Goal: Entertainment & Leisure: Consume media (video, audio)

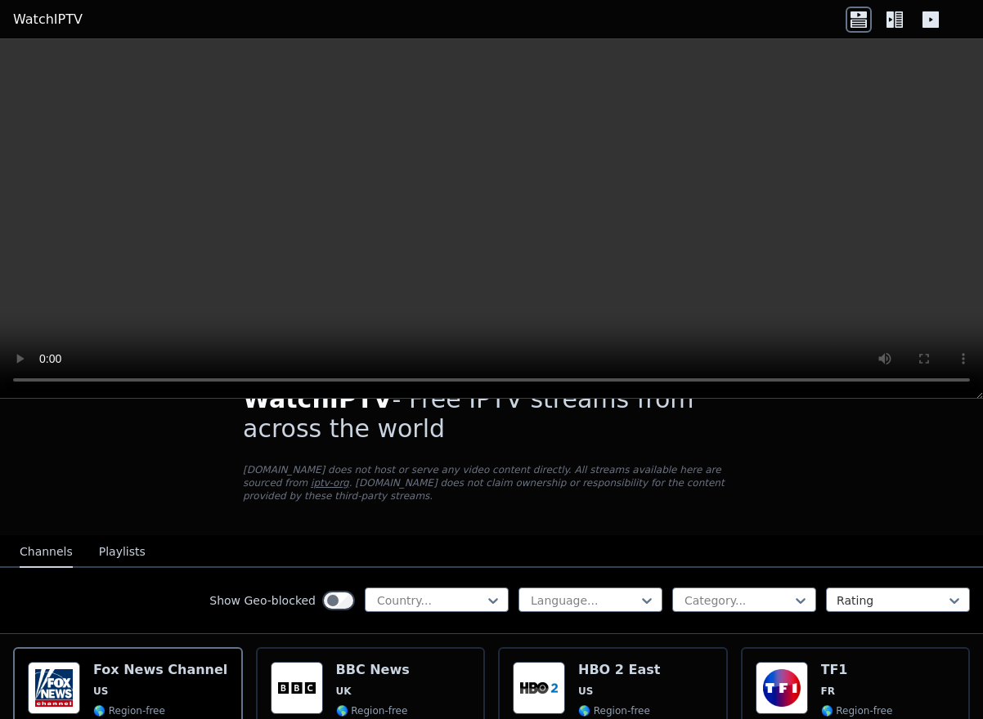
scroll to position [294, 0]
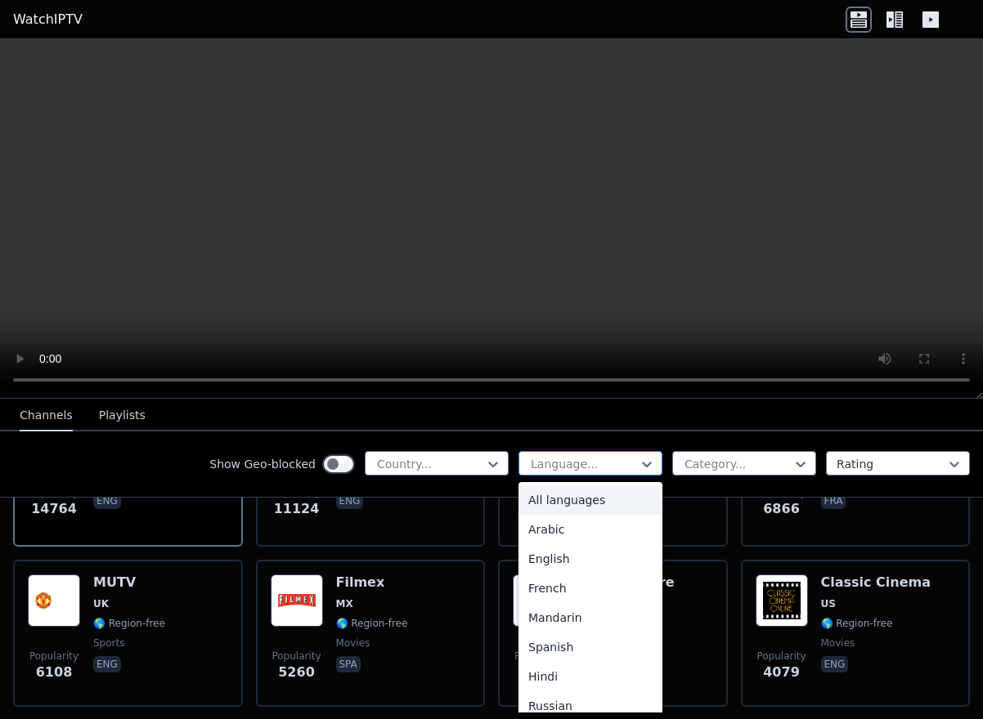
click at [526, 460] on div "Language..." at bounding box center [590, 463] width 144 height 25
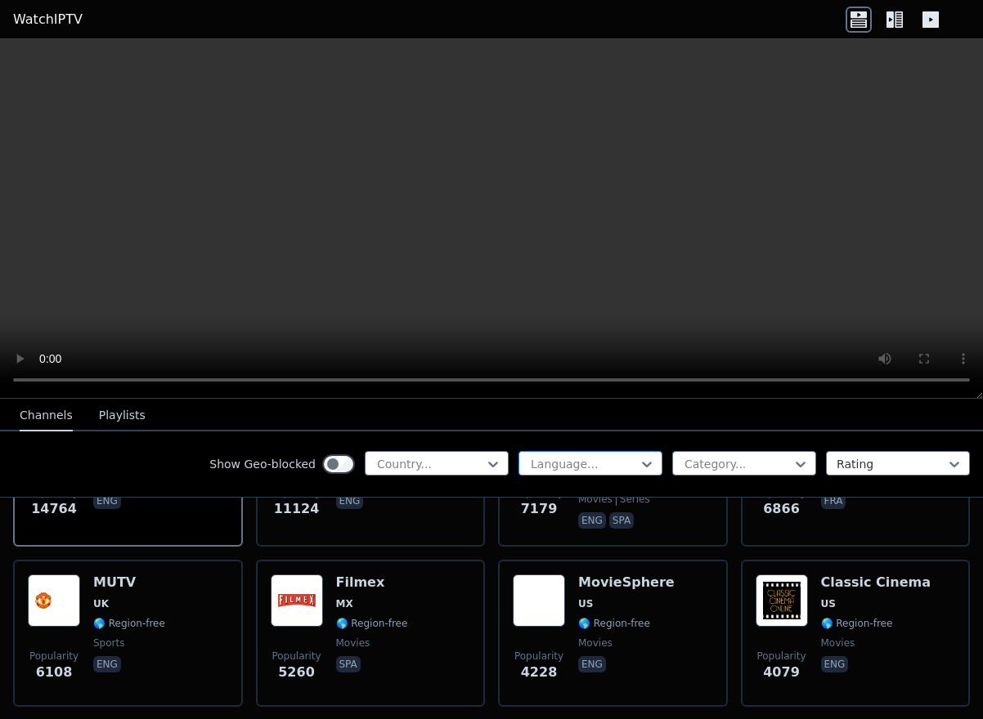
click at [541, 462] on div at bounding box center [584, 464] width 110 height 16
click at [446, 463] on div at bounding box center [430, 464] width 110 height 16
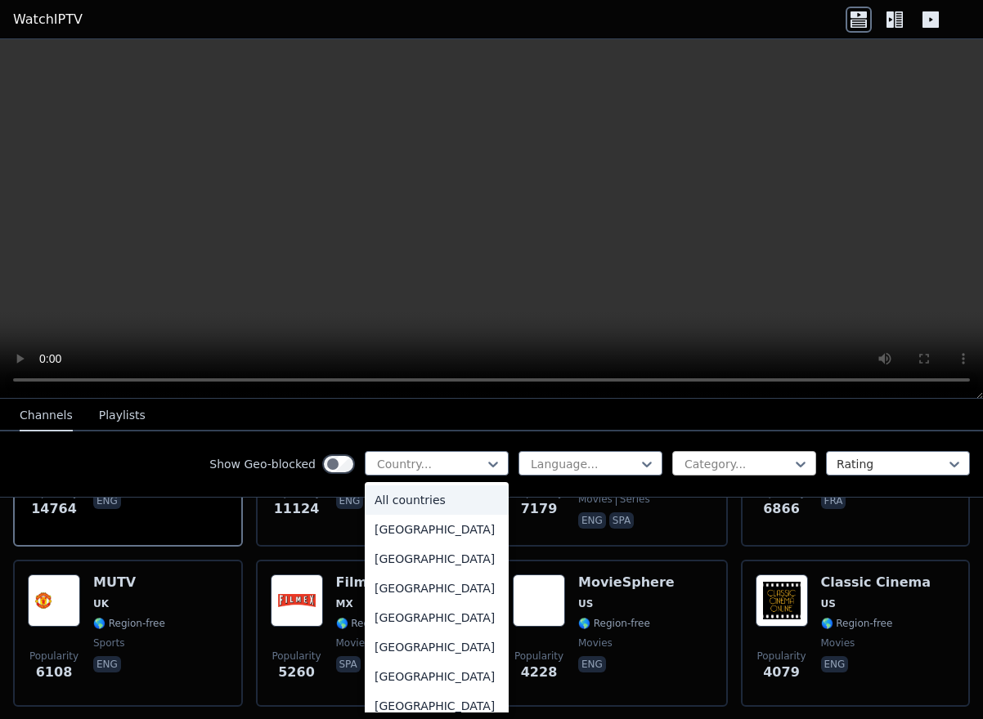
click at [735, 458] on div at bounding box center [738, 464] width 110 height 16
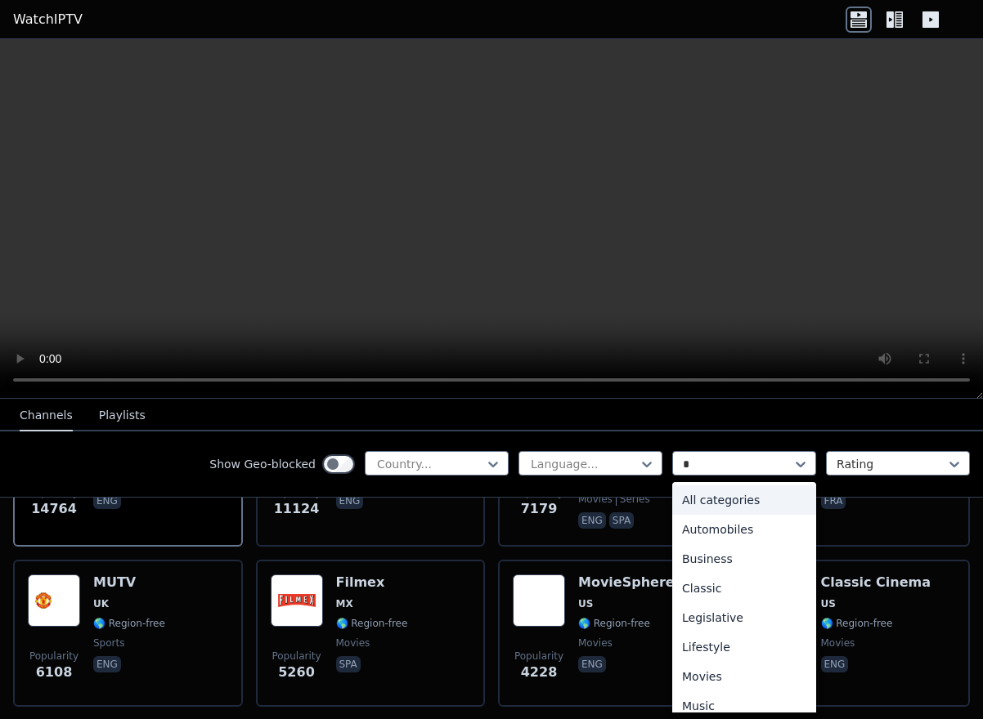
type input "**"
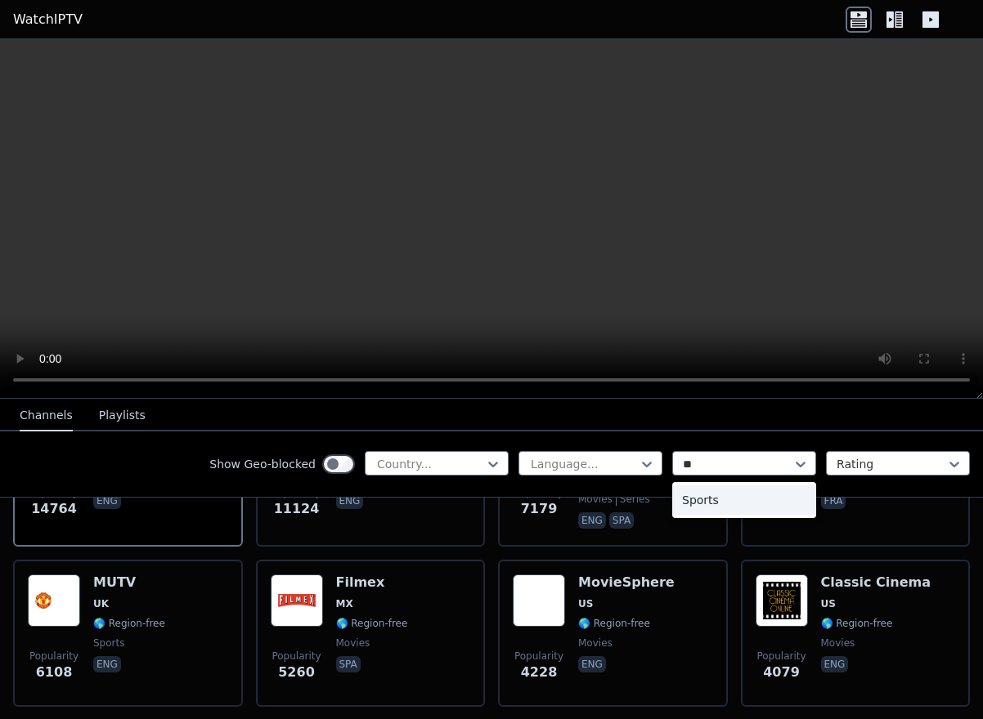
click at [733, 505] on div "Sports" at bounding box center [744, 500] width 144 height 29
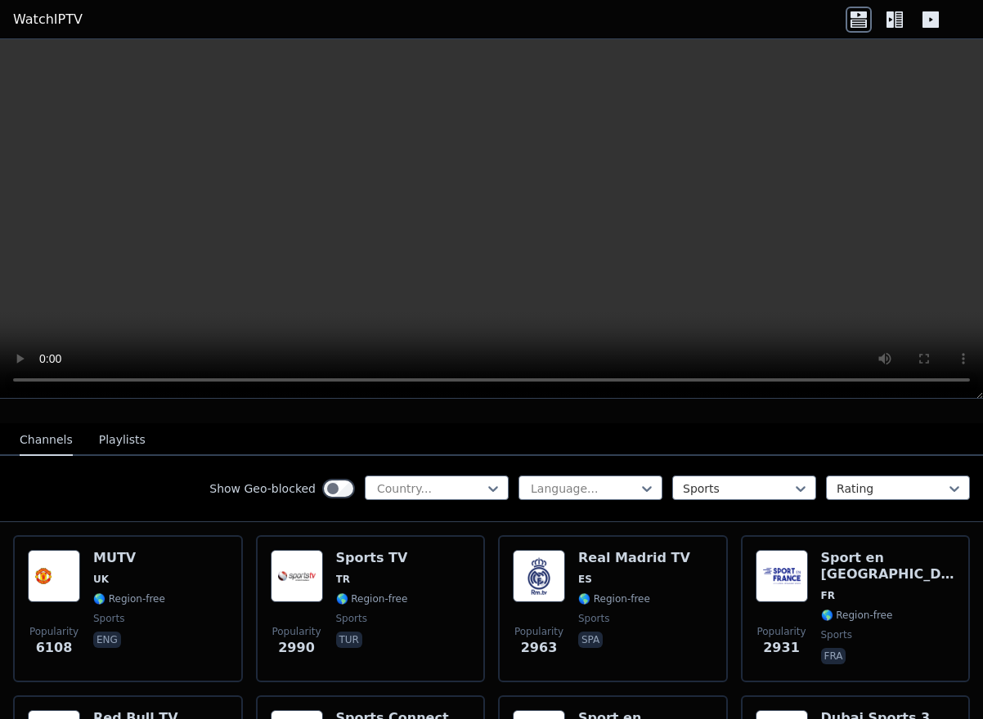
scroll to position [267, 0]
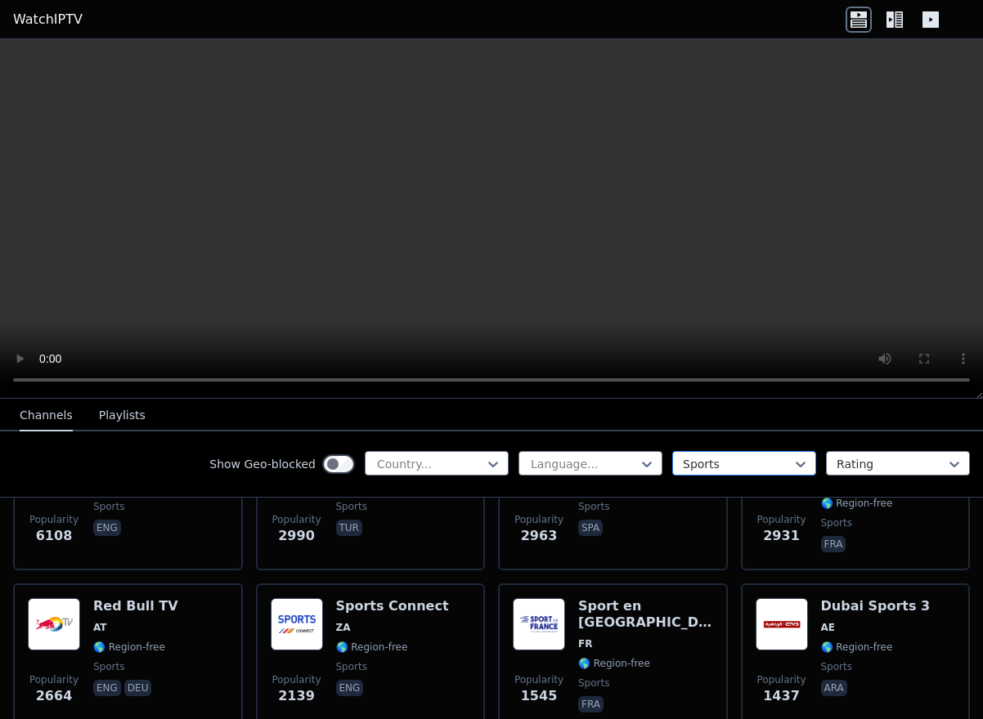
click at [708, 462] on div at bounding box center [738, 464] width 110 height 16
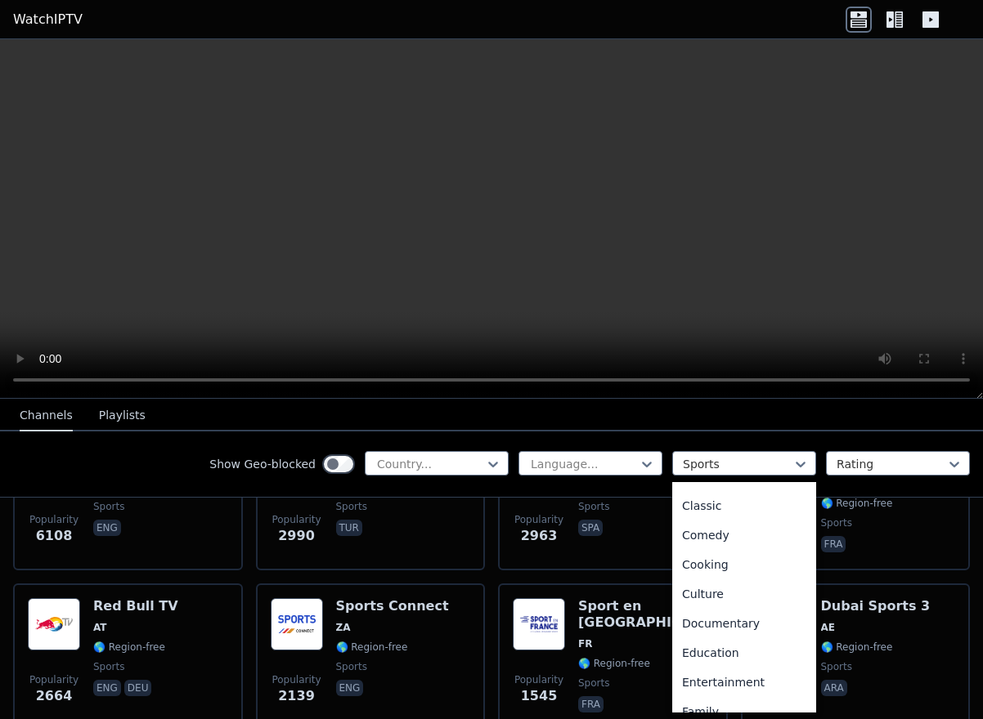
scroll to position [0, 0]
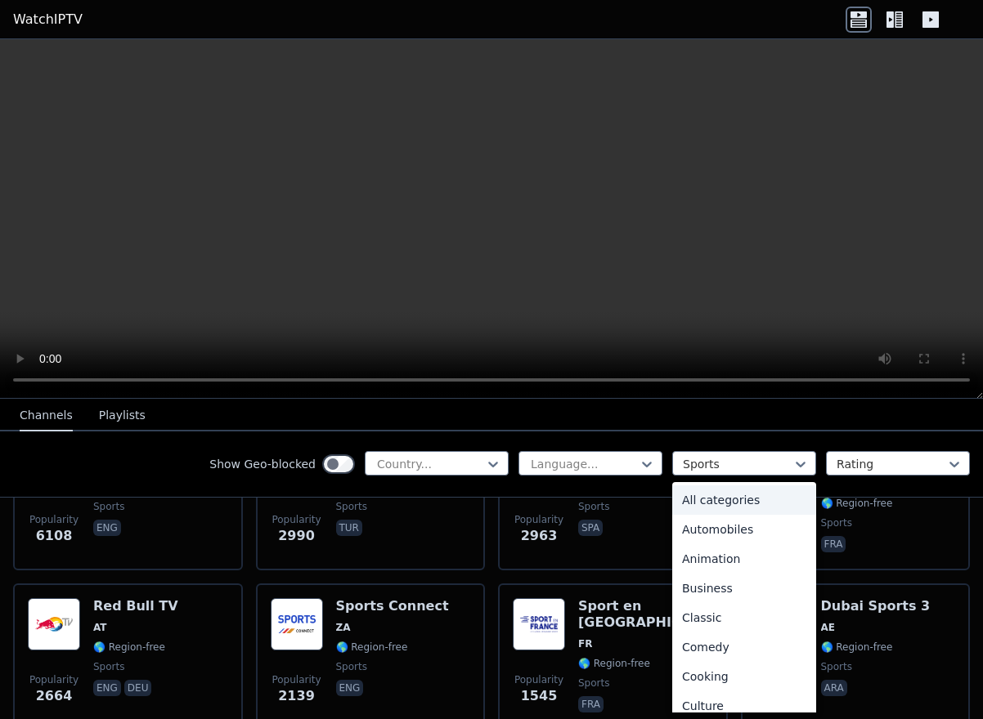
click at [737, 495] on div "All categories" at bounding box center [744, 500] width 144 height 29
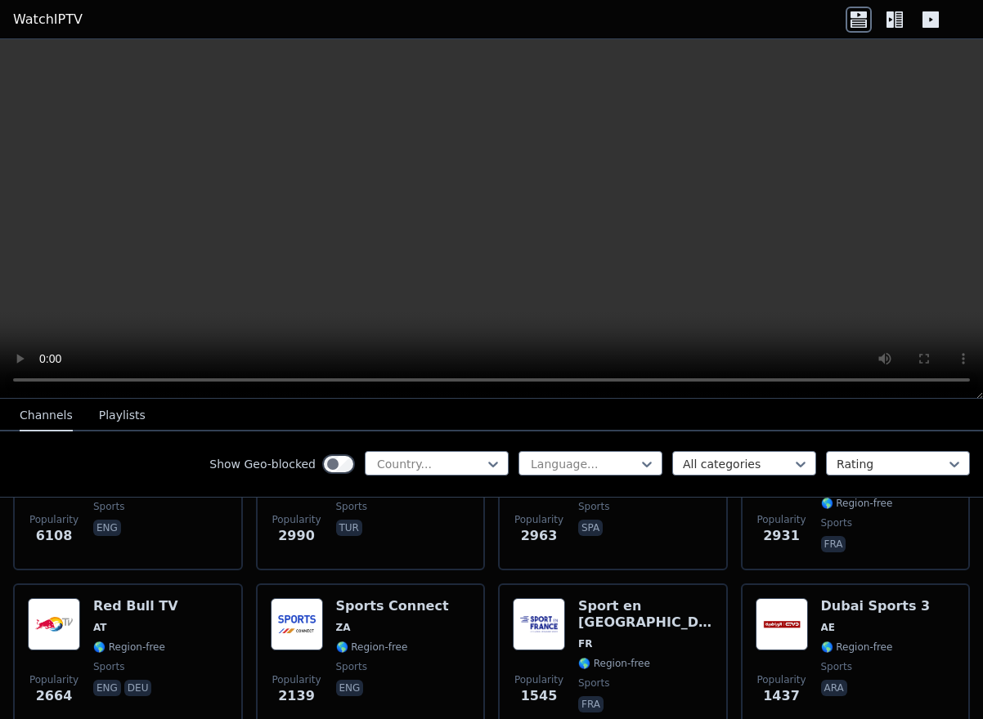
click at [738, 437] on div "Show Geo-blocked Country... Language... option All categories, selected. All ca…" at bounding box center [491, 465] width 983 height 66
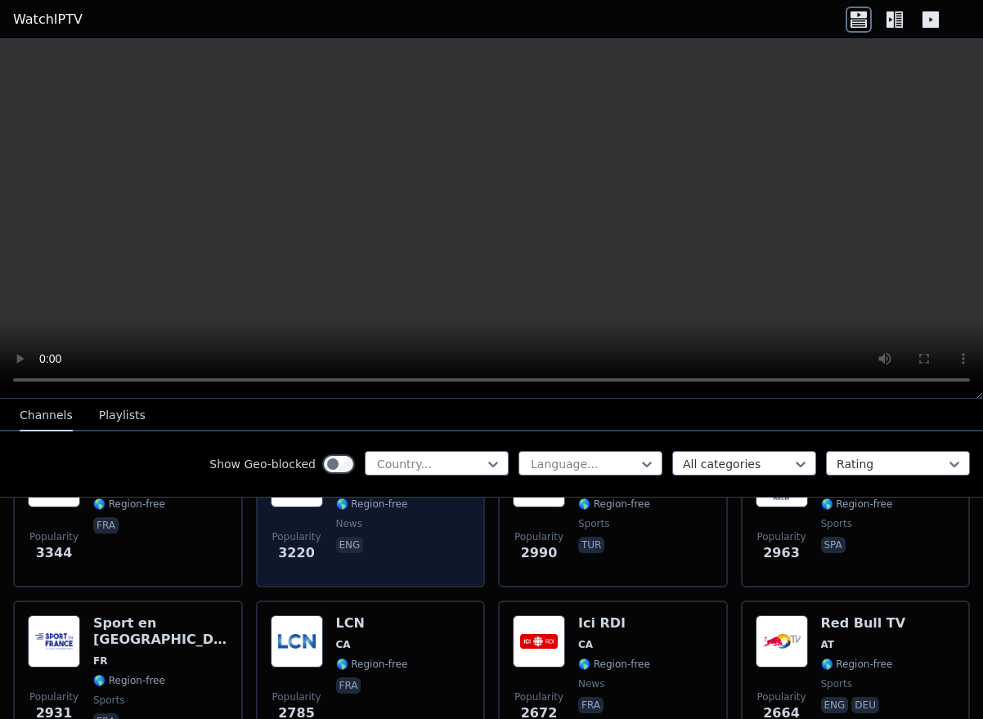
scroll to position [574, 0]
click at [401, 568] on div "CBS News US 🌎 Region-free news eng" at bounding box center [373, 514] width 74 height 118
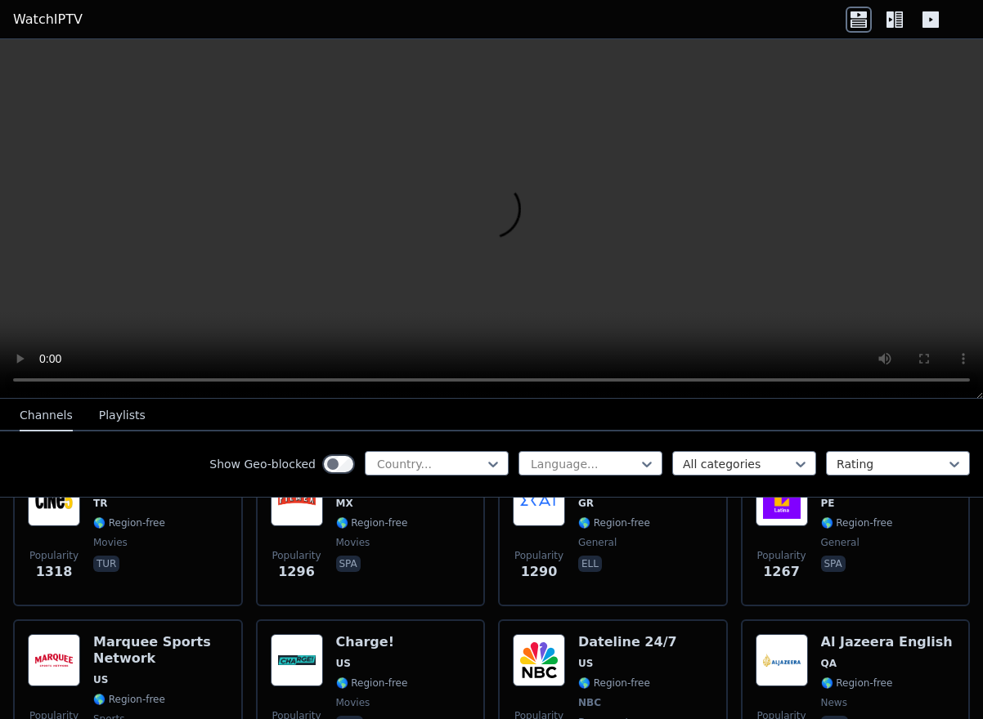
scroll to position [2001, 0]
click at [896, 23] on icon at bounding box center [894, 20] width 26 height 26
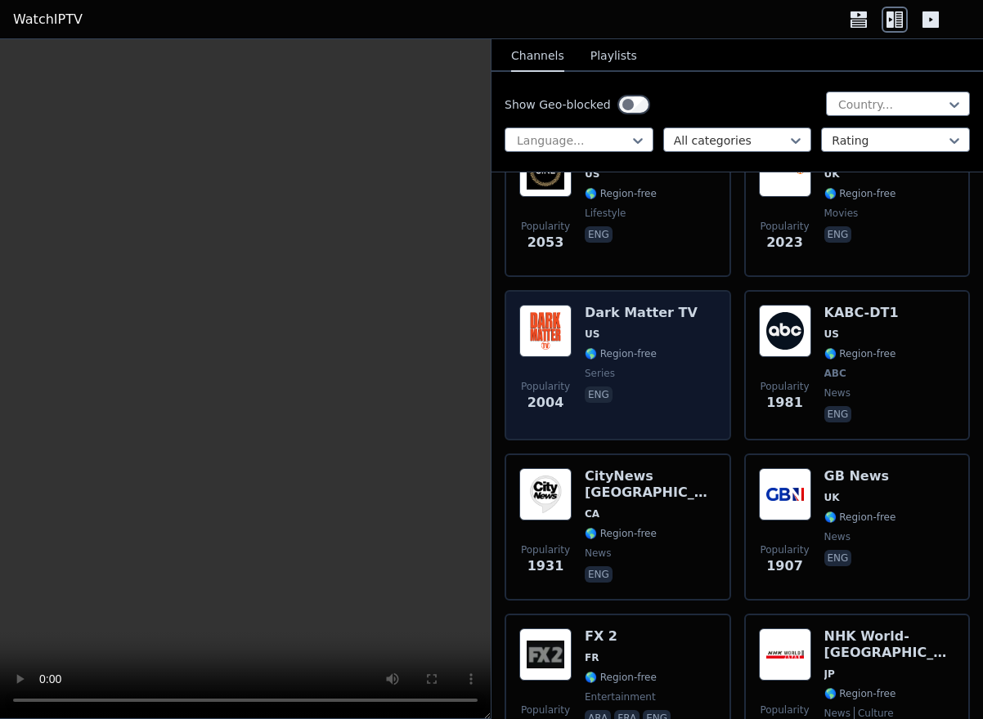
scroll to position [2144, 0]
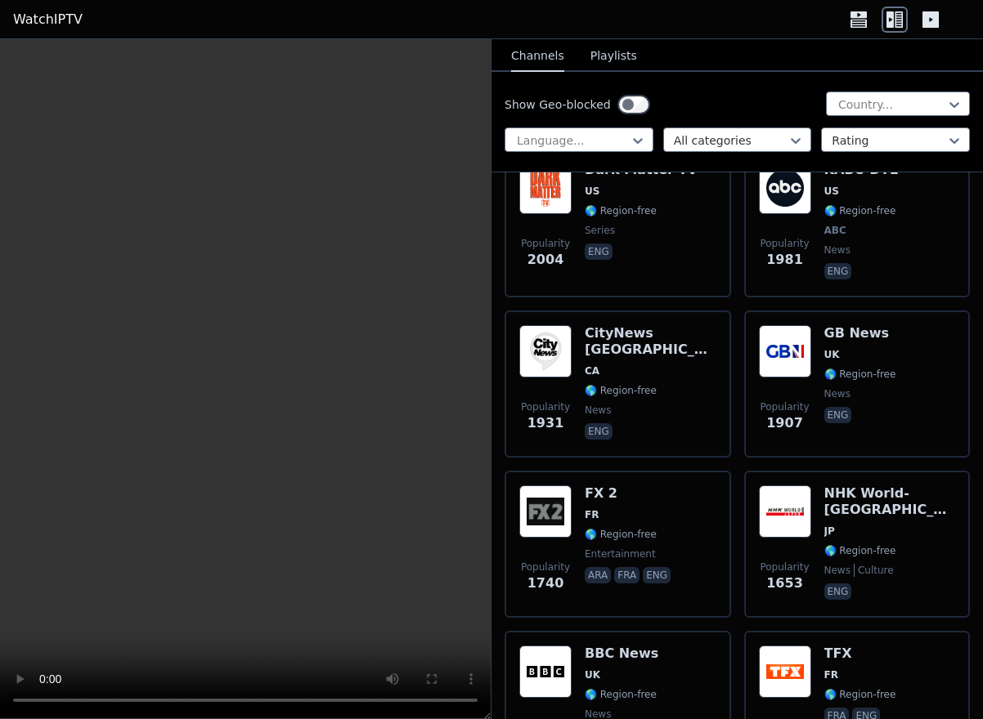
click at [625, 52] on button "Playlists" at bounding box center [613, 56] width 47 height 31
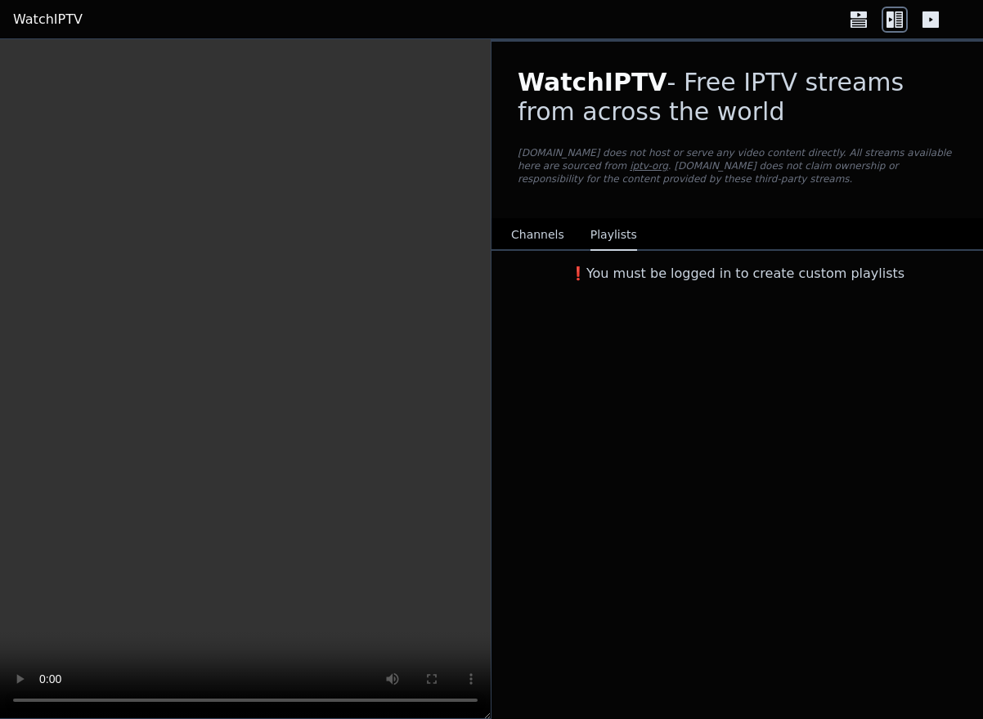
click at [543, 241] on button "Channels" at bounding box center [537, 235] width 53 height 31
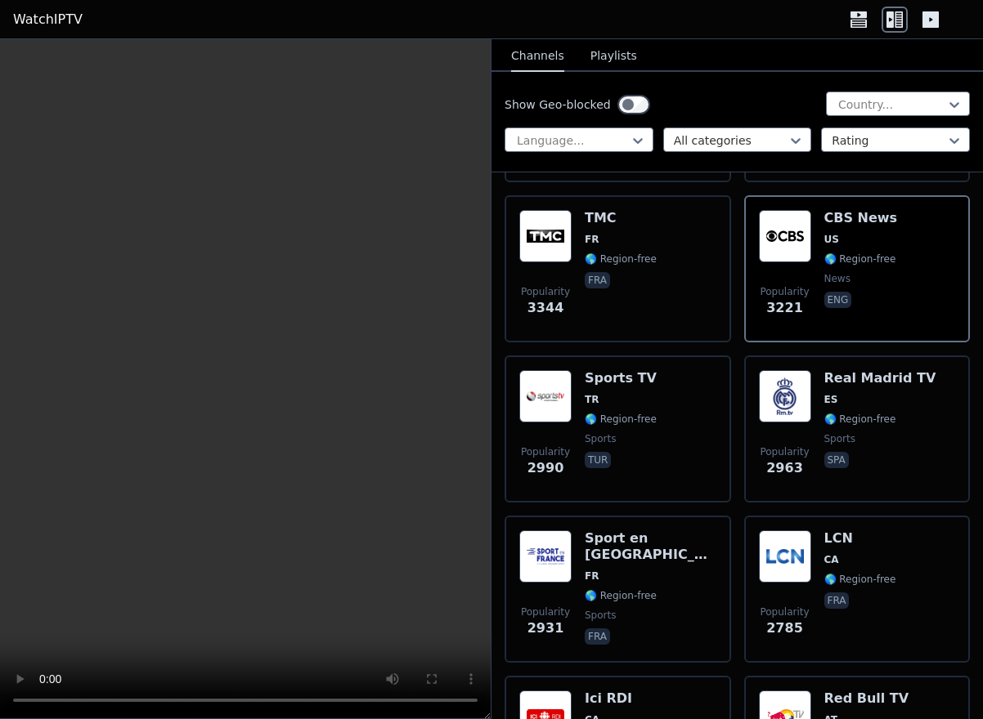
scroll to position [883, 0]
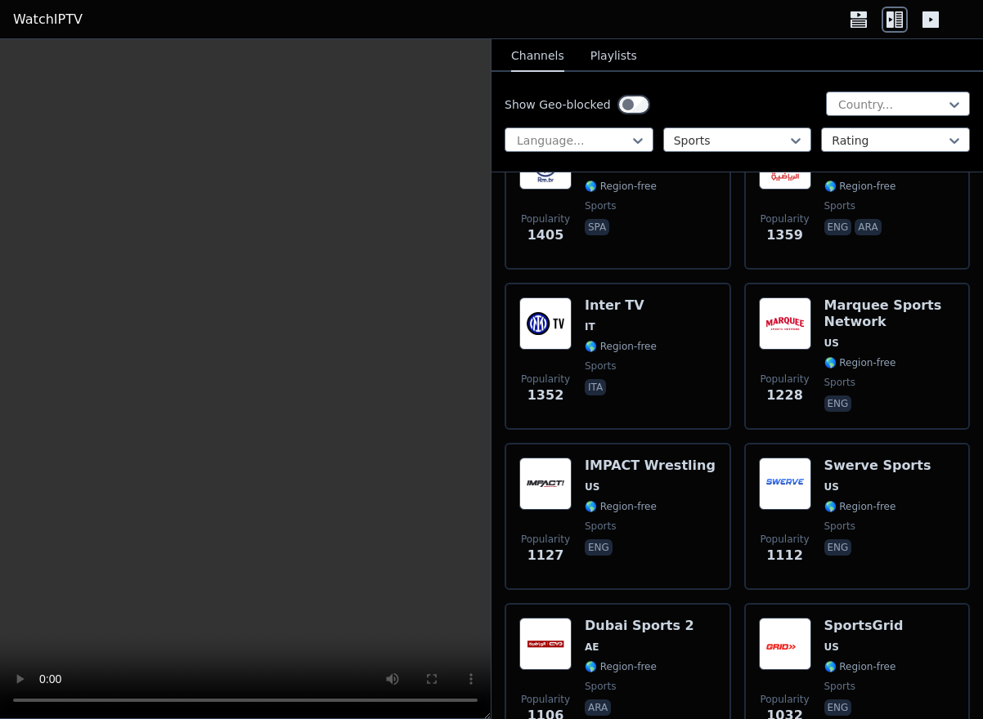
scroll to position [880, 0]
